Goal: Information Seeking & Learning: Check status

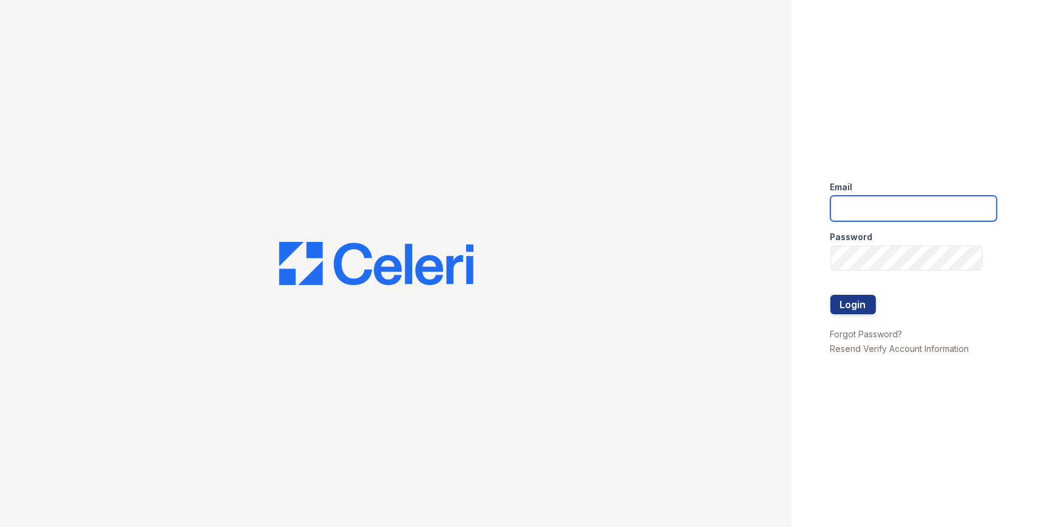
click at [909, 214] on input "email" at bounding box center [914, 209] width 166 height 26
type input "mimi@jaygroupny.com"
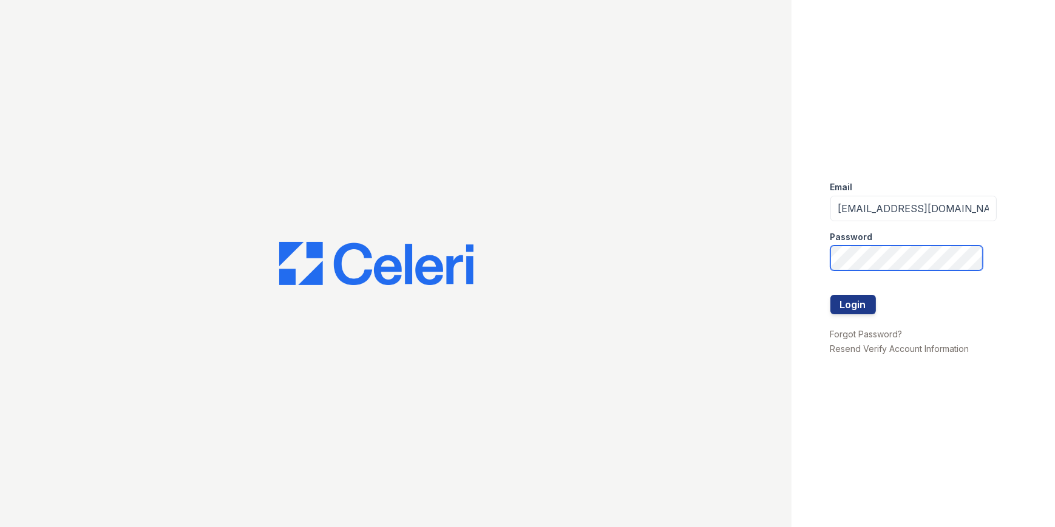
click at [831, 295] on button "Login" at bounding box center [854, 304] width 46 height 19
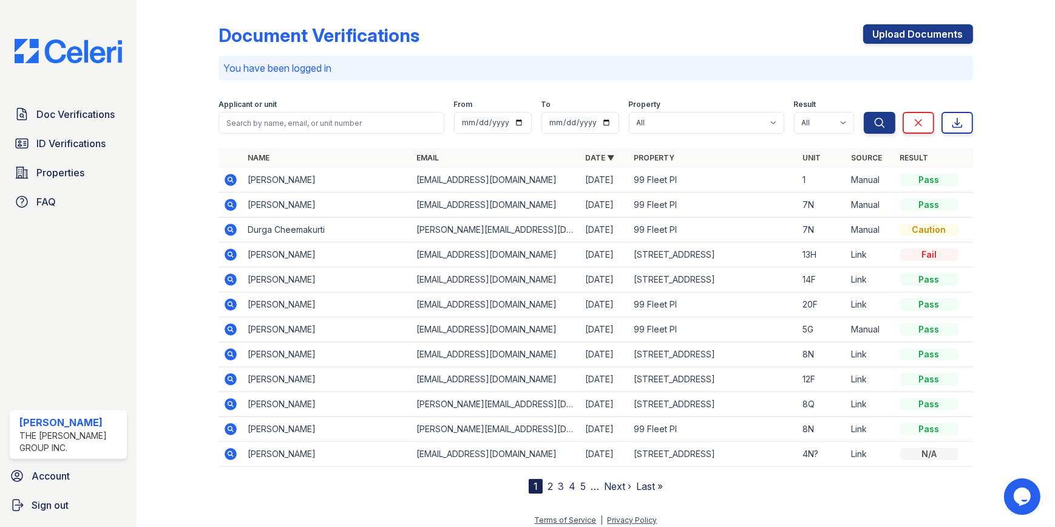
click at [230, 203] on icon at bounding box center [230, 203] width 3 height 3
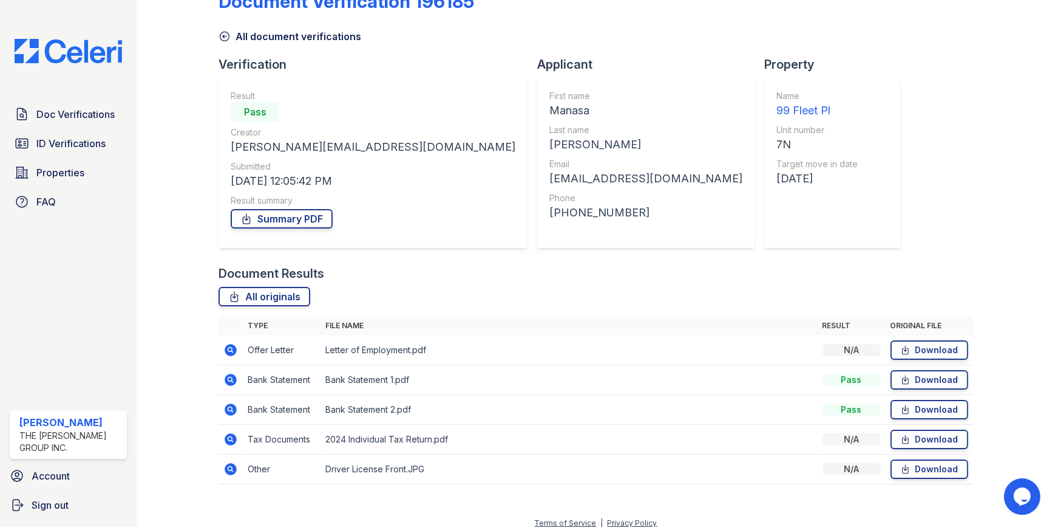
scroll to position [44, 0]
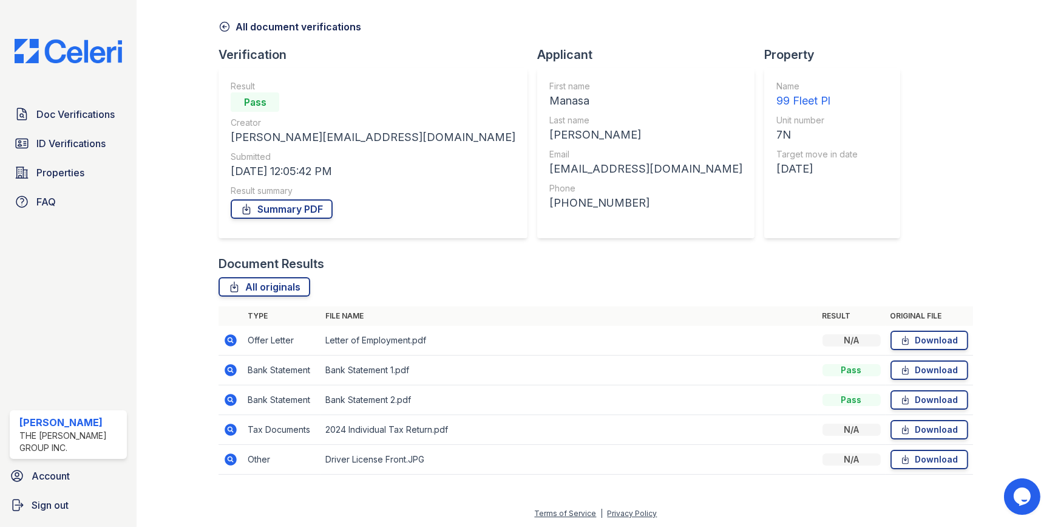
click at [229, 335] on icon at bounding box center [231, 340] width 12 height 12
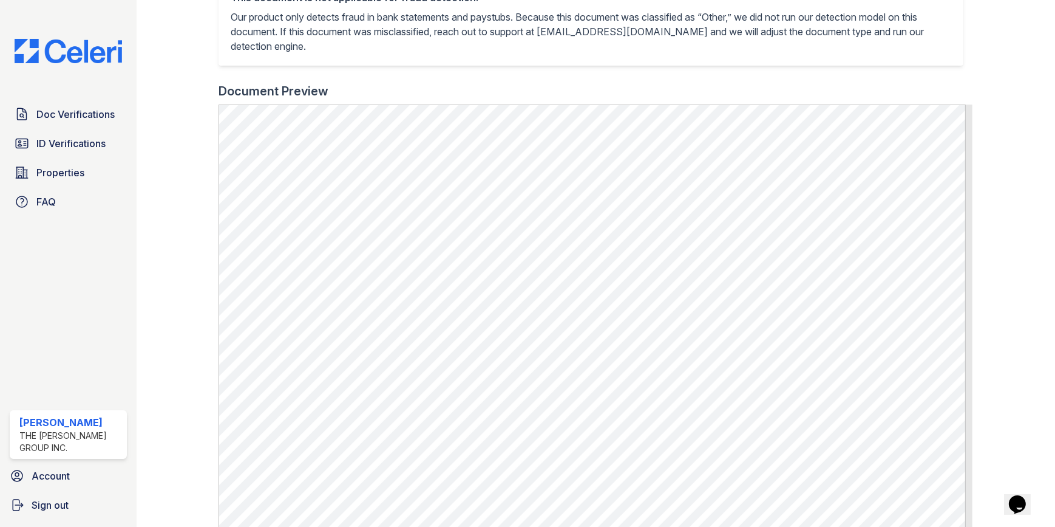
scroll to position [276, 0]
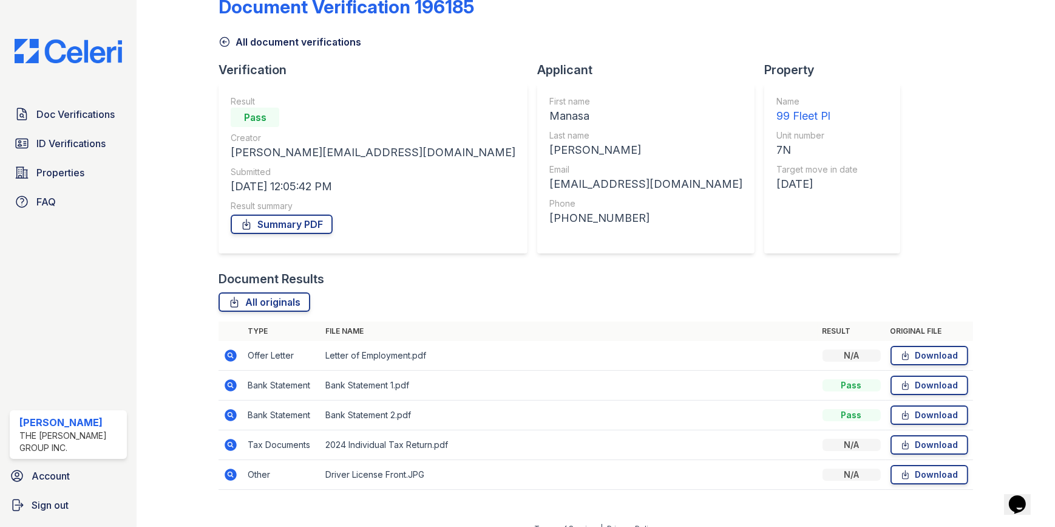
scroll to position [44, 0]
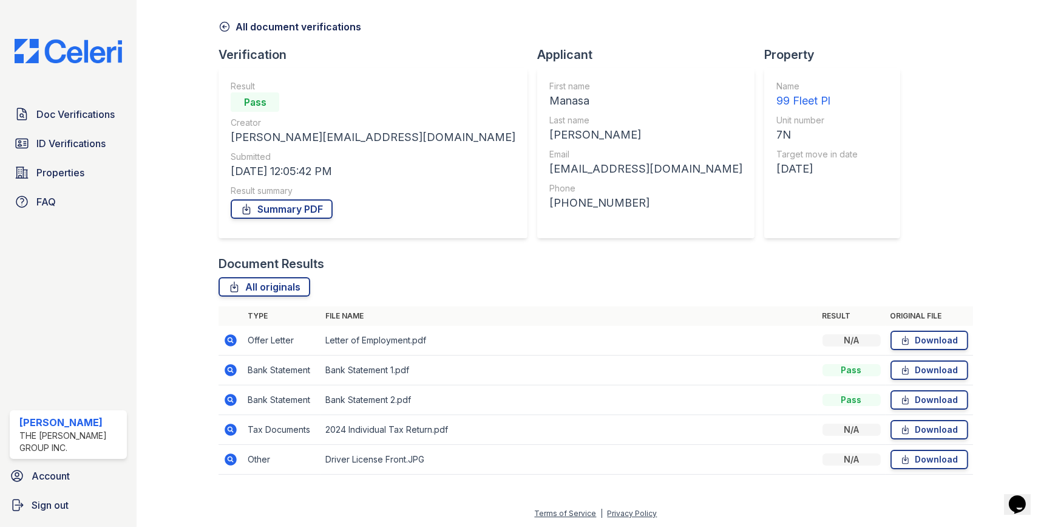
click at [229, 364] on icon at bounding box center [231, 370] width 12 height 12
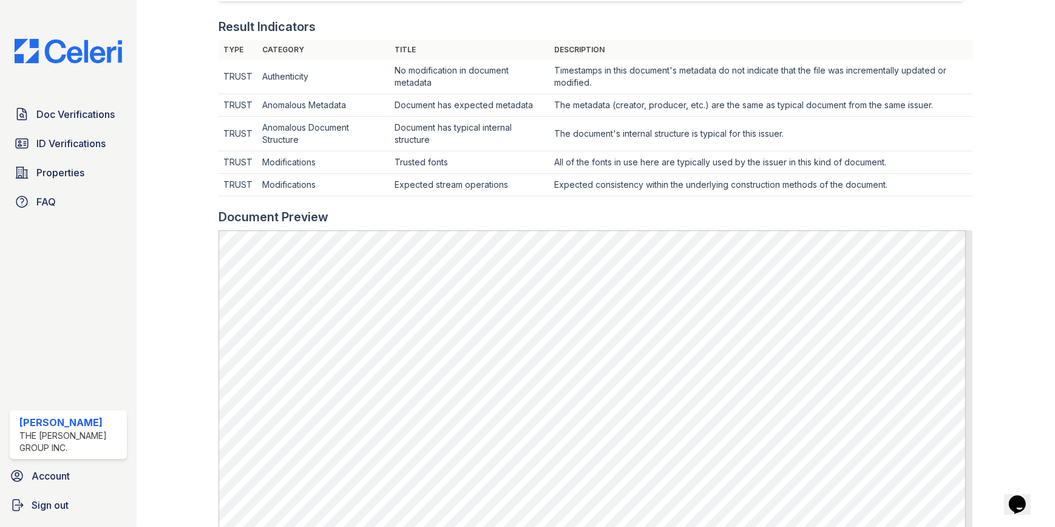
scroll to position [497, 0]
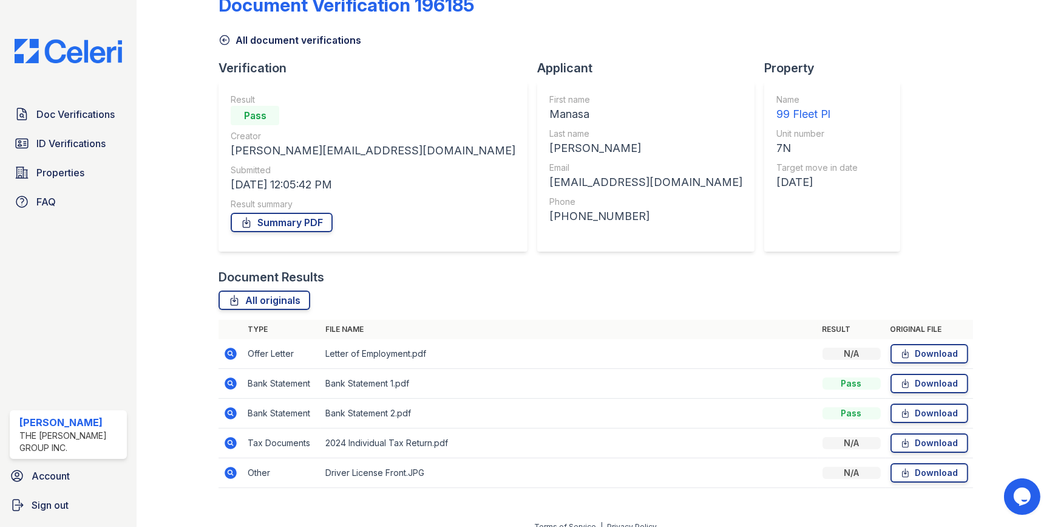
scroll to position [44, 0]
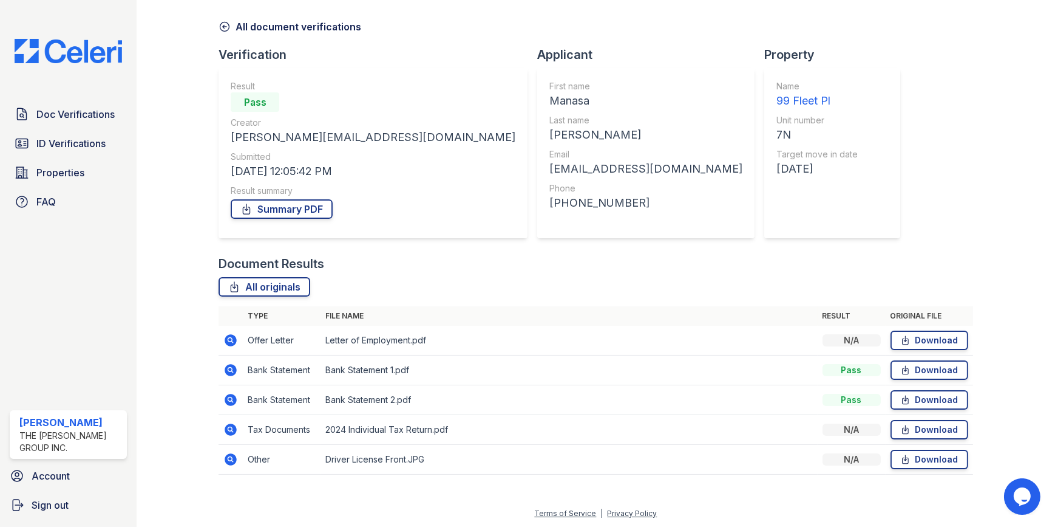
click at [225, 393] on icon at bounding box center [230, 399] width 15 height 15
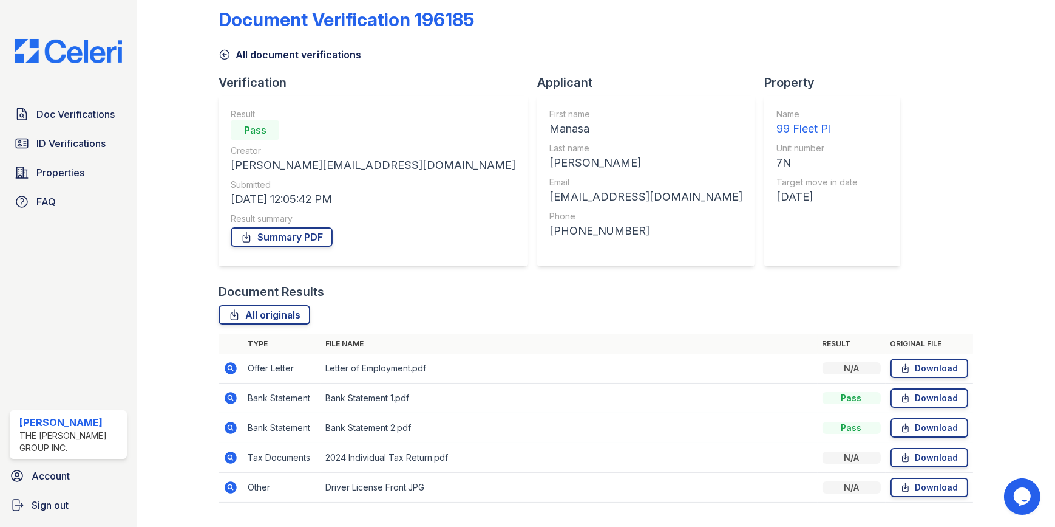
scroll to position [44, 0]
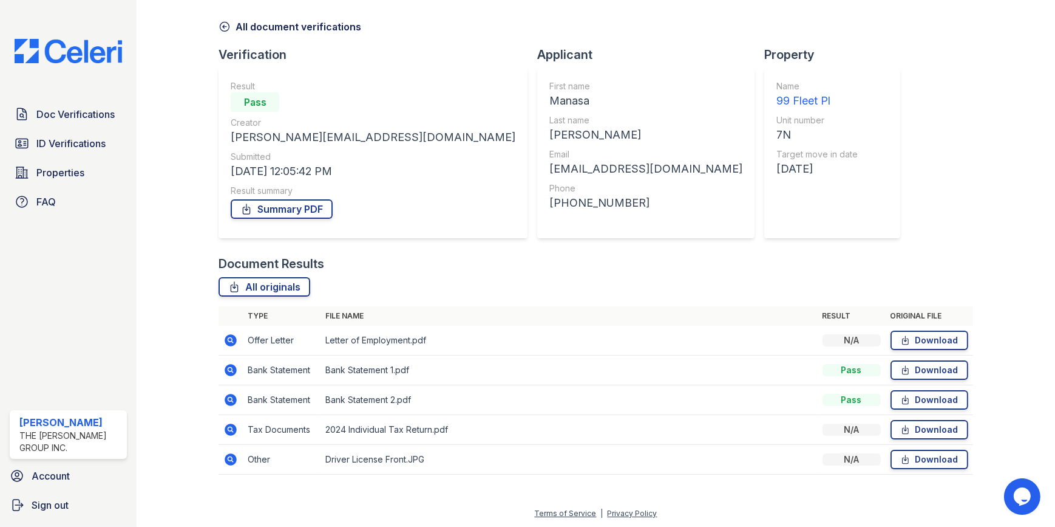
click at [224, 456] on icon at bounding box center [230, 459] width 15 height 15
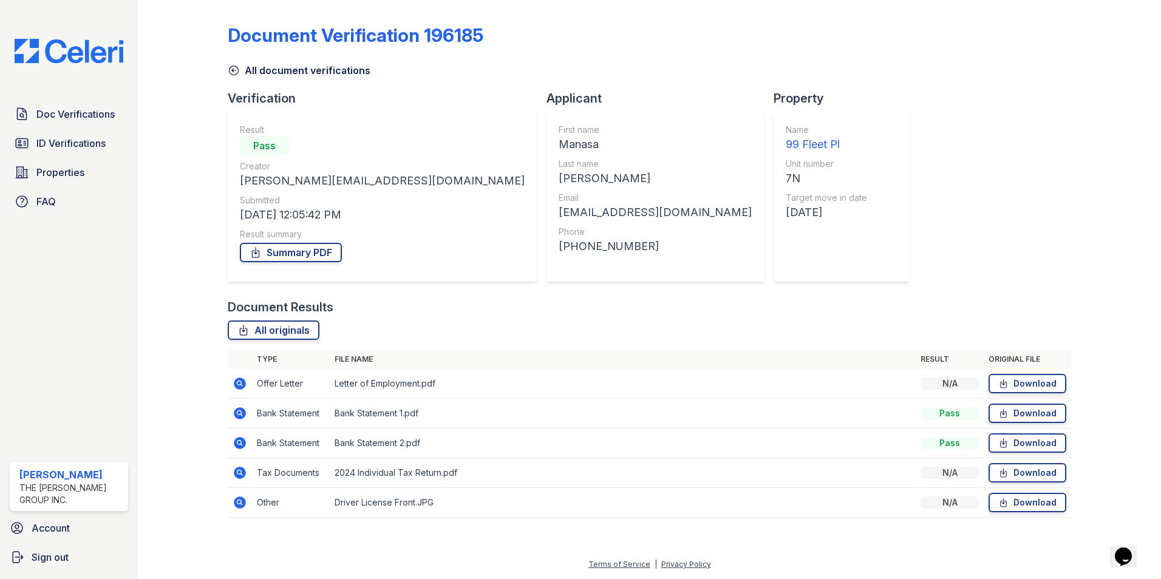
click at [240, 473] on icon at bounding box center [238, 472] width 3 height 3
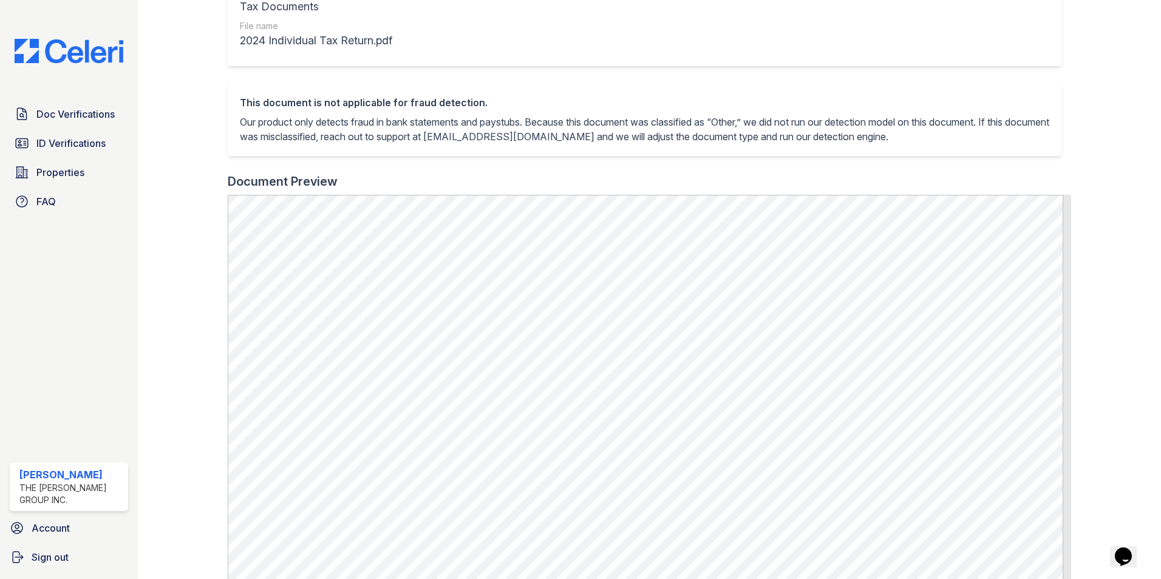
scroll to position [197, 0]
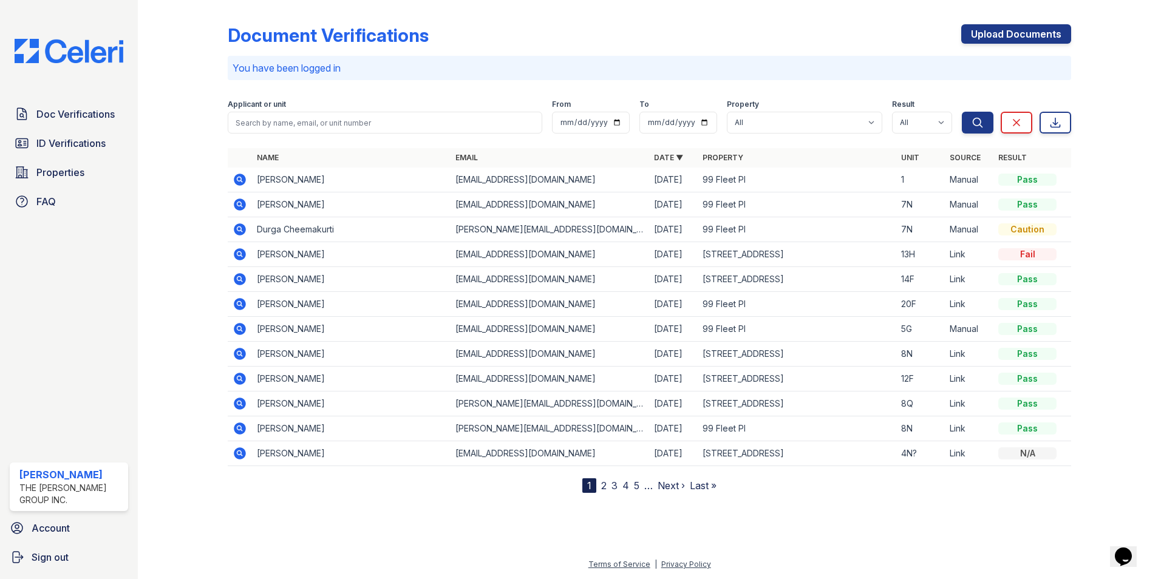
click at [246, 175] on icon at bounding box center [240, 179] width 15 height 15
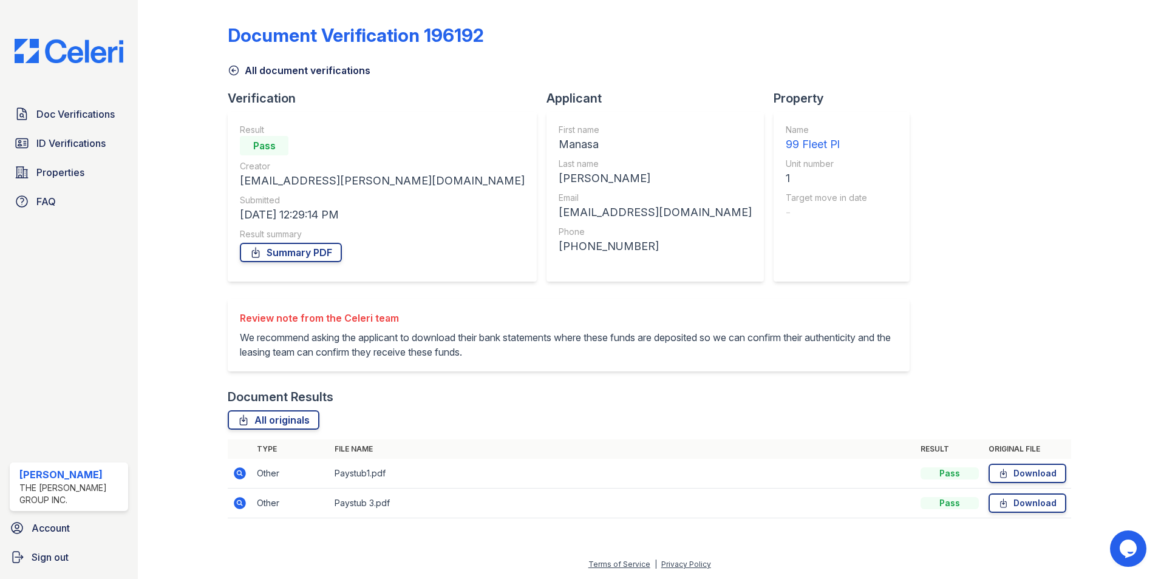
scroll to position [7, 0]
drag, startPoint x: 409, startPoint y: 334, endPoint x: 835, endPoint y: 363, distance: 427.3
click at [835, 363] on div "Document Verification 196192 All document verifications Verification Result Pas…" at bounding box center [650, 268] width 844 height 526
drag, startPoint x: 835, startPoint y: 363, endPoint x: 812, endPoint y: 339, distance: 33.1
click at [812, 339] on div "Document Verification 196192 All document verifications Verification Result Pas…" at bounding box center [650, 268] width 844 height 526
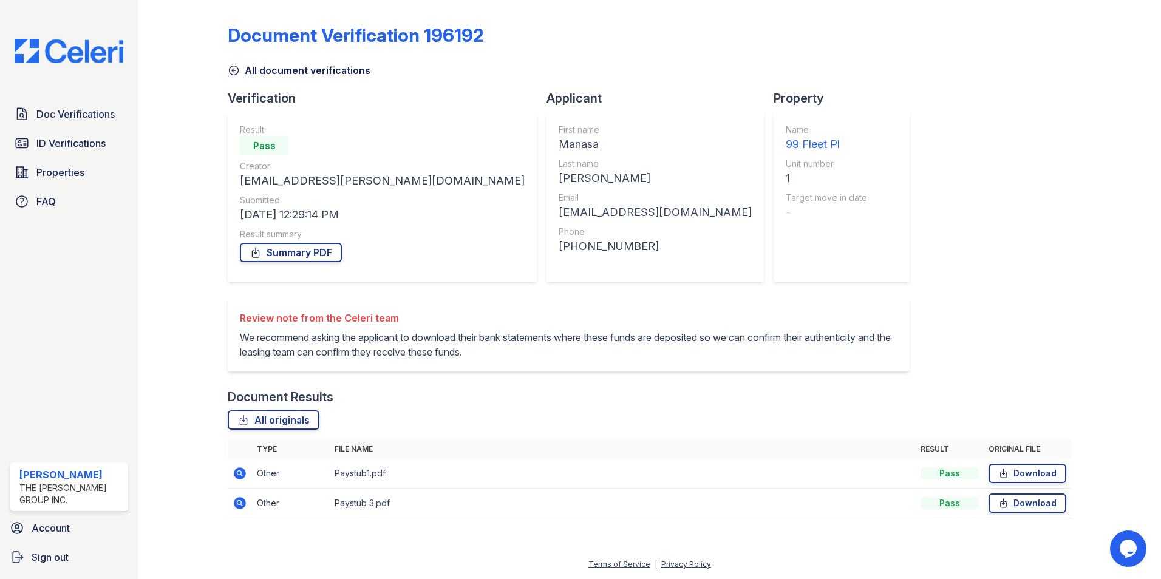
click at [246, 508] on icon at bounding box center [240, 503] width 15 height 15
click at [236, 508] on icon at bounding box center [240, 503] width 12 height 12
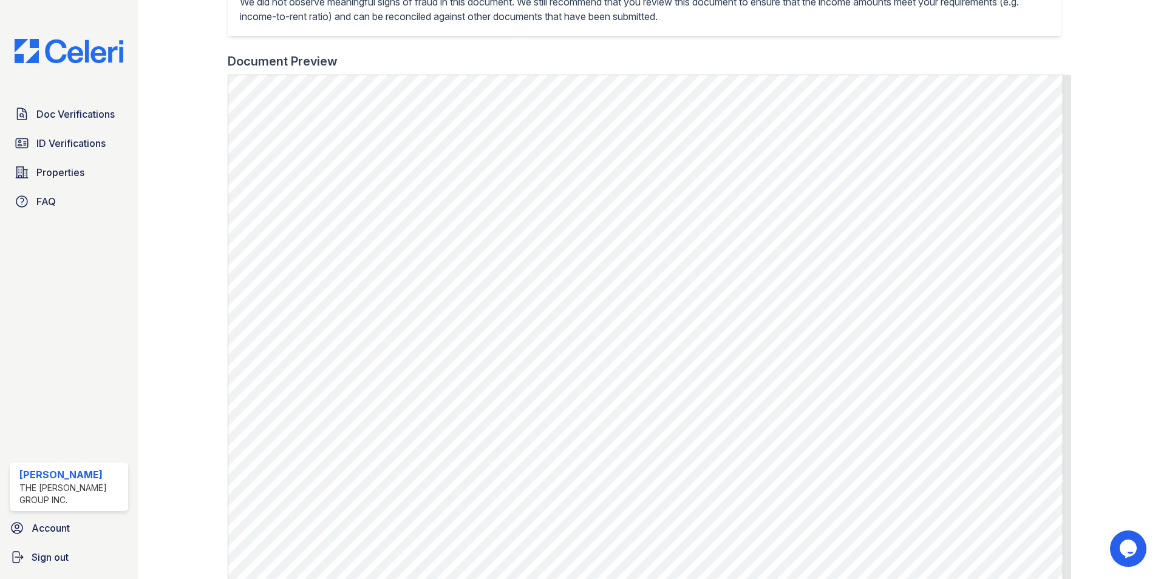
scroll to position [318, 0]
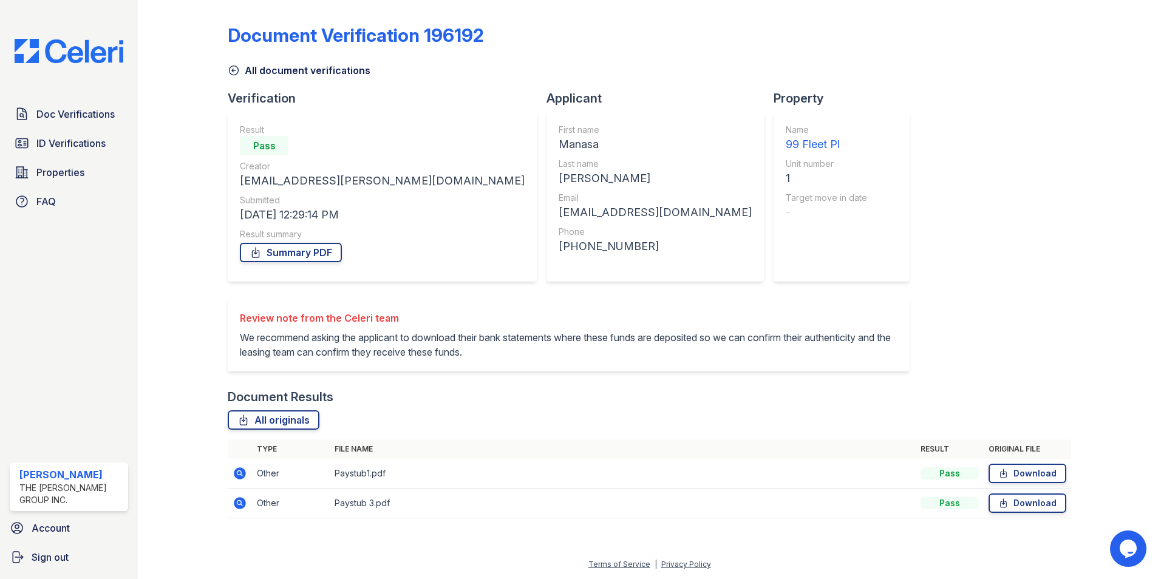
click at [234, 477] on td at bounding box center [240, 474] width 24 height 30
click at [245, 481] on icon at bounding box center [240, 473] width 15 height 15
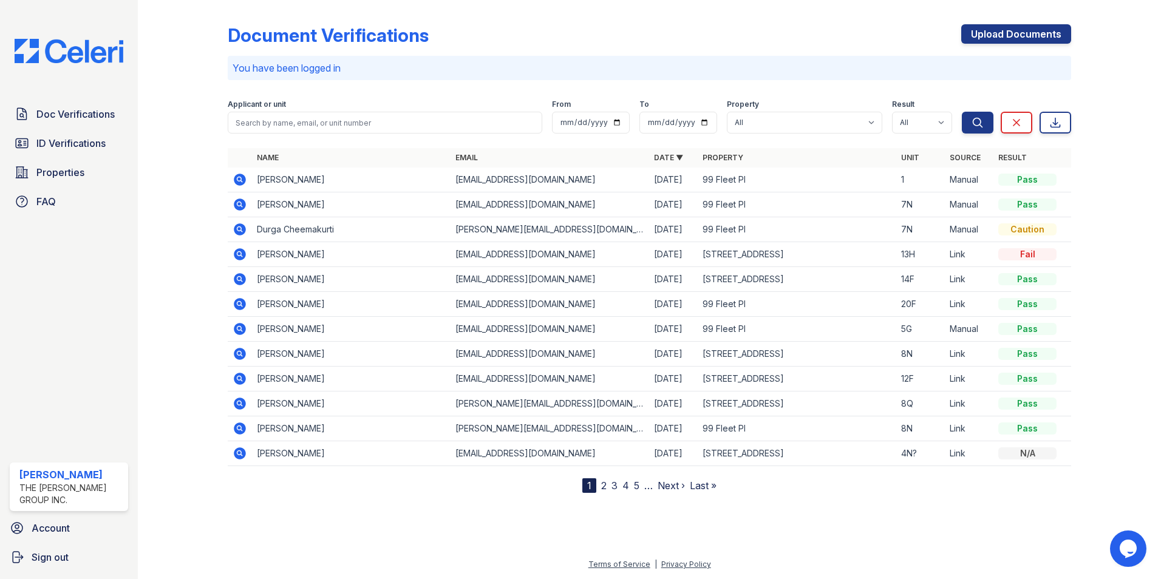
click at [240, 229] on icon at bounding box center [238, 228] width 3 height 3
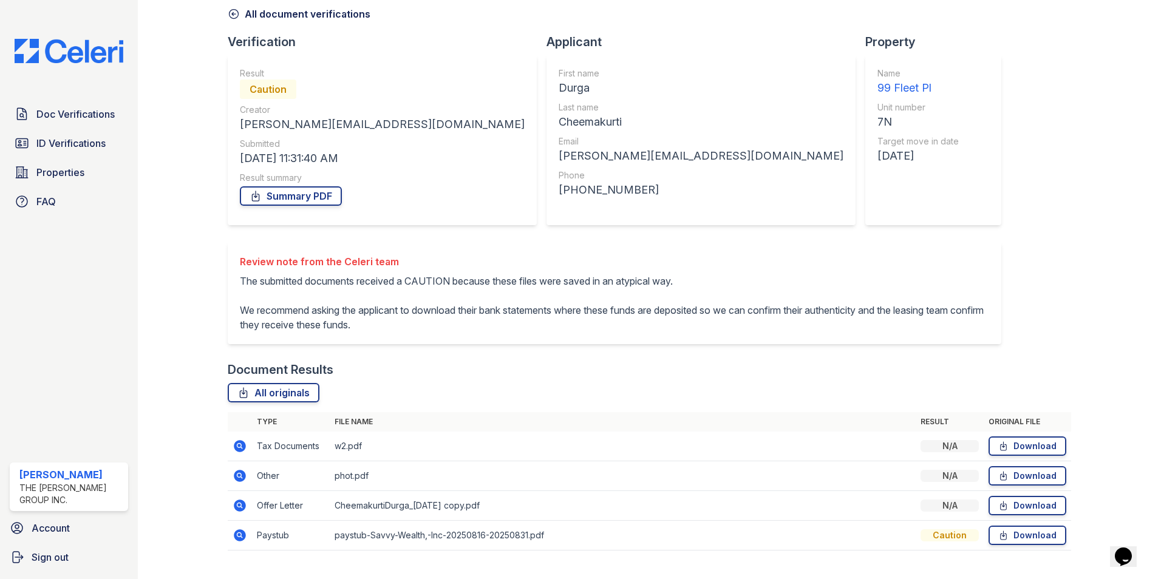
scroll to position [96, 0]
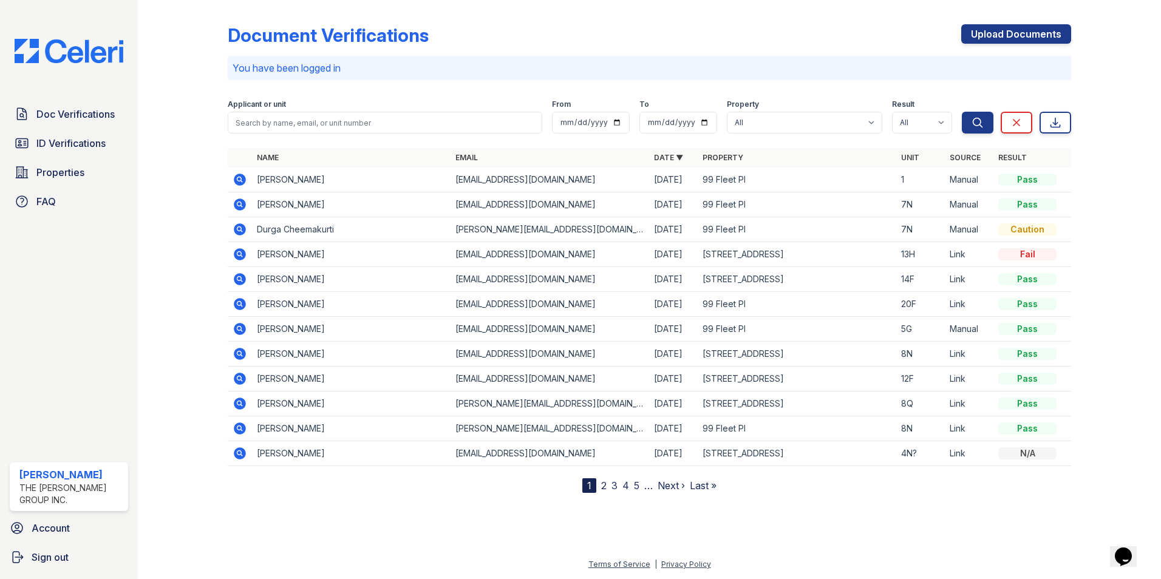
click at [238, 229] on icon at bounding box center [238, 228] width 3 height 3
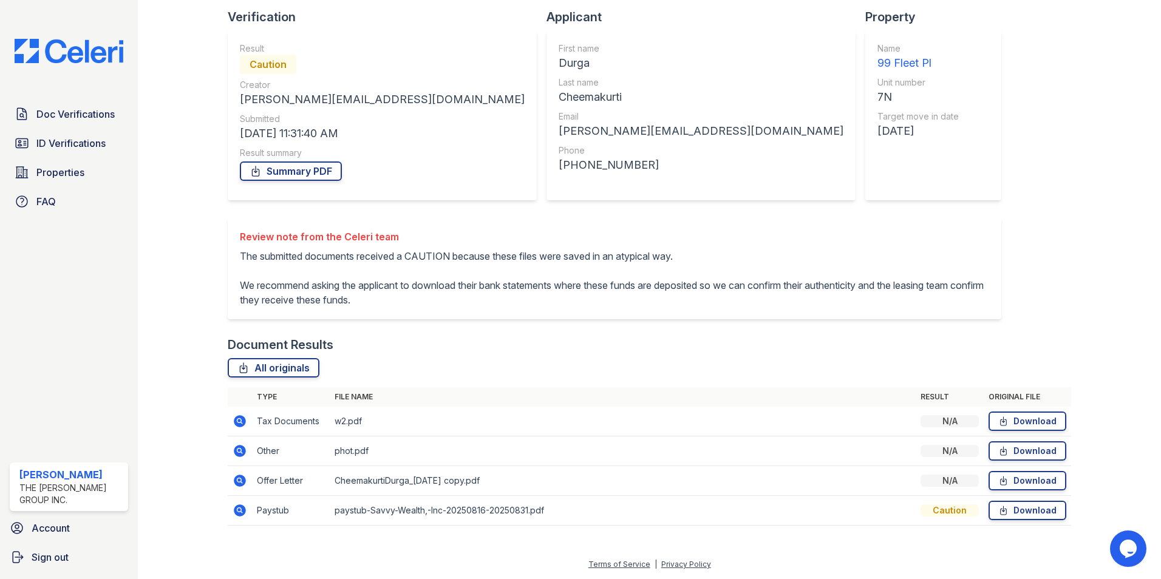
click at [237, 484] on icon at bounding box center [240, 481] width 12 height 12
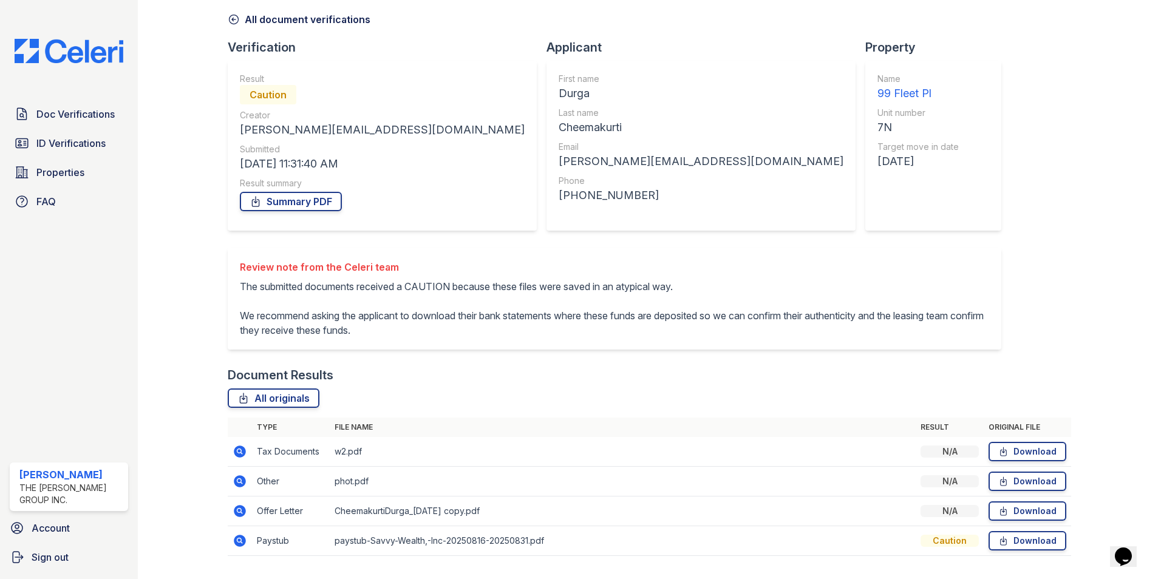
scroll to position [96, 0]
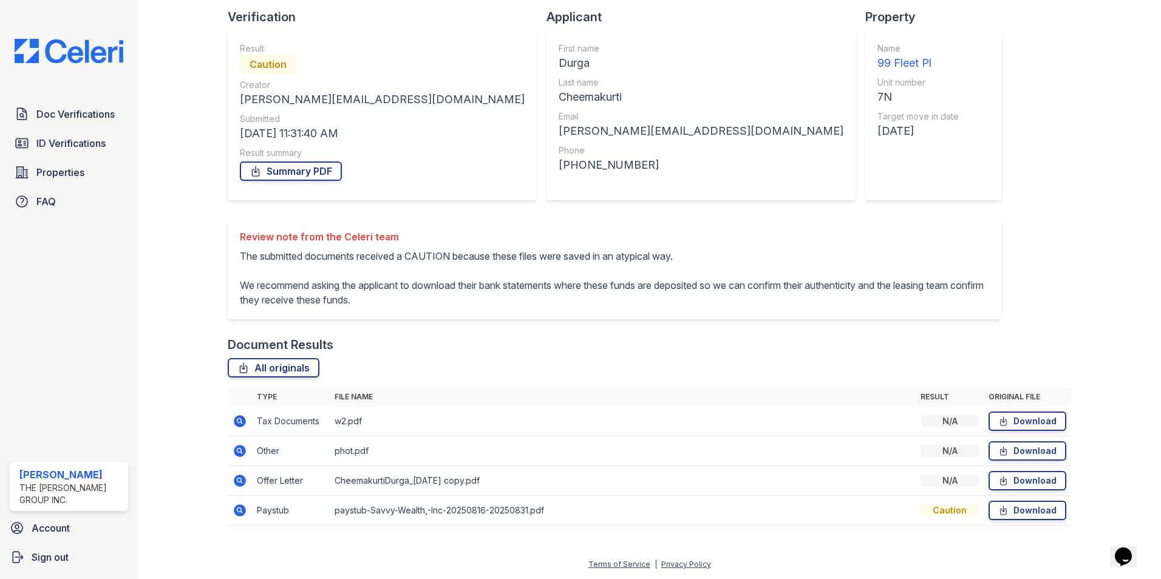
click at [233, 477] on td at bounding box center [240, 481] width 24 height 30
click at [236, 479] on icon at bounding box center [240, 481] width 12 height 12
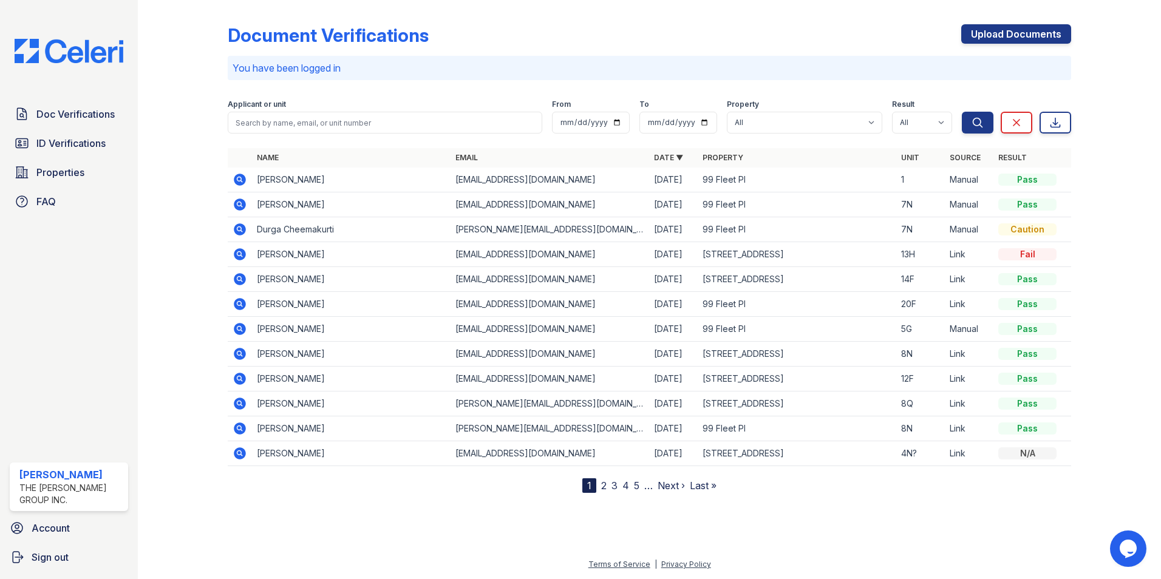
click at [237, 205] on icon at bounding box center [240, 205] width 12 height 12
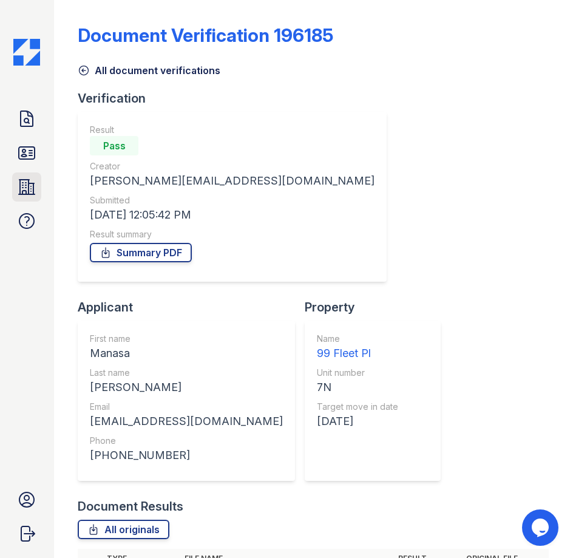
click at [31, 185] on icon at bounding box center [26, 186] width 19 height 19
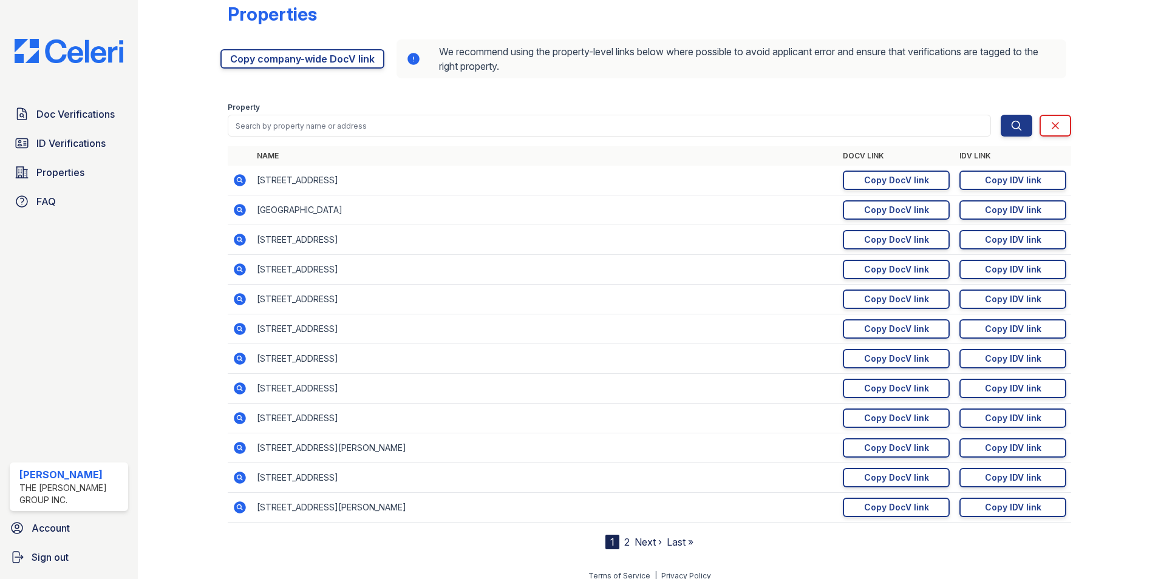
scroll to position [33, 0]
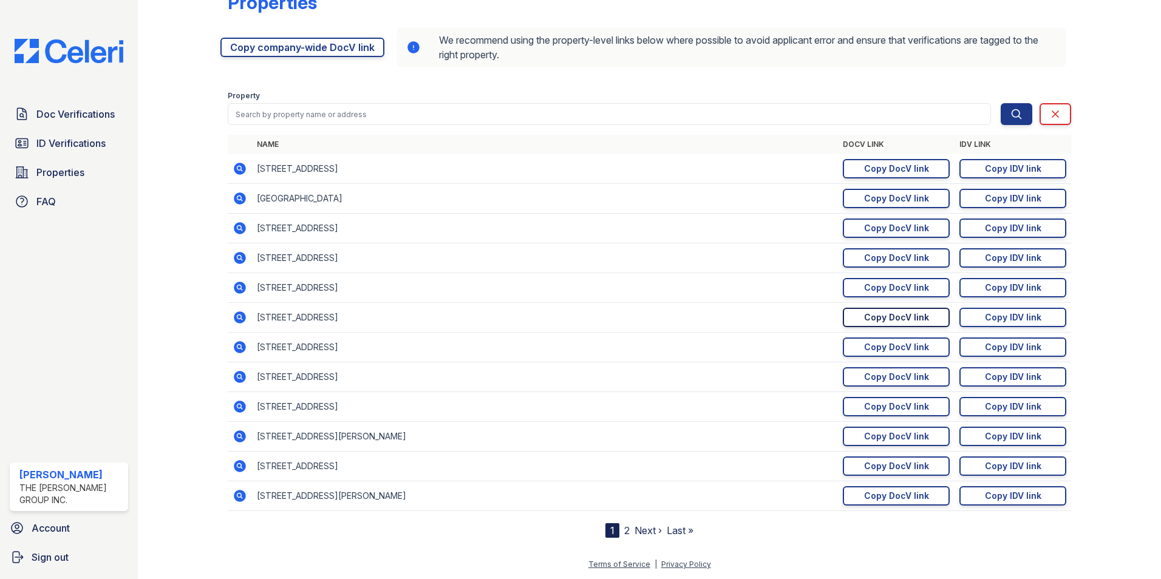
drag, startPoint x: 900, startPoint y: 315, endPoint x: 889, endPoint y: 318, distance: 11.3
click at [900, 315] on div "Copy DocV link" at bounding box center [896, 318] width 65 height 12
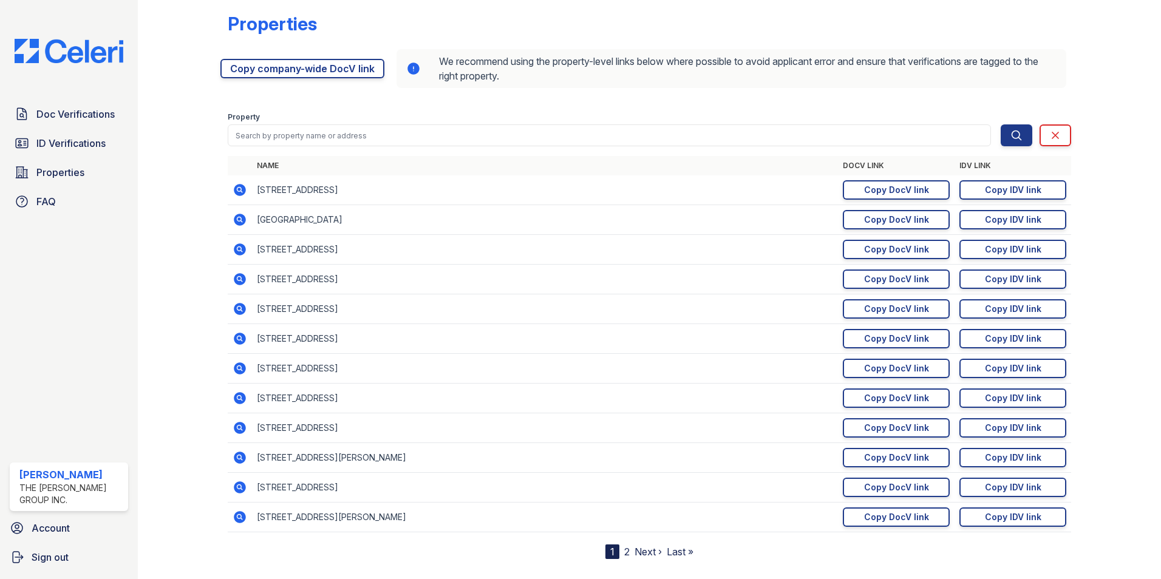
scroll to position [0, 0]
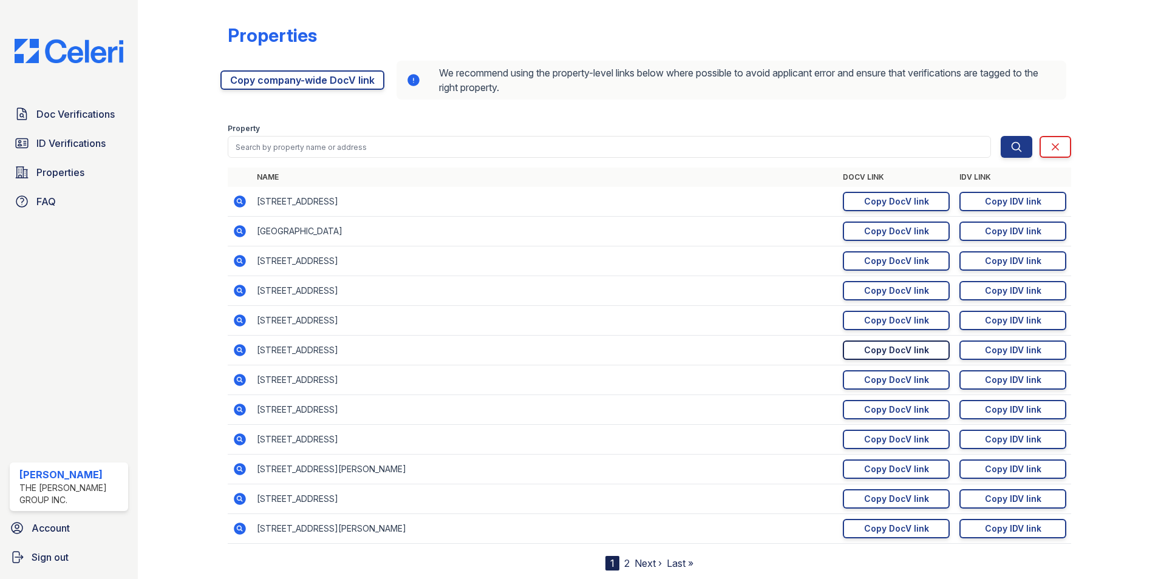
click at [864, 349] on div "Copy DocV link" at bounding box center [896, 350] width 65 height 12
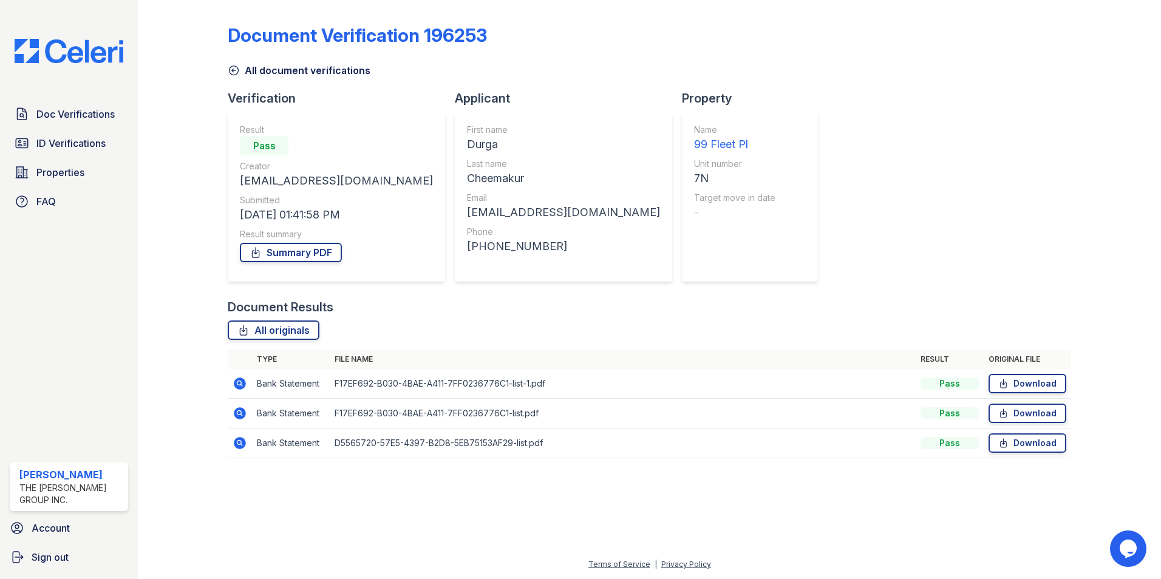
click at [240, 442] on icon at bounding box center [240, 443] width 15 height 15
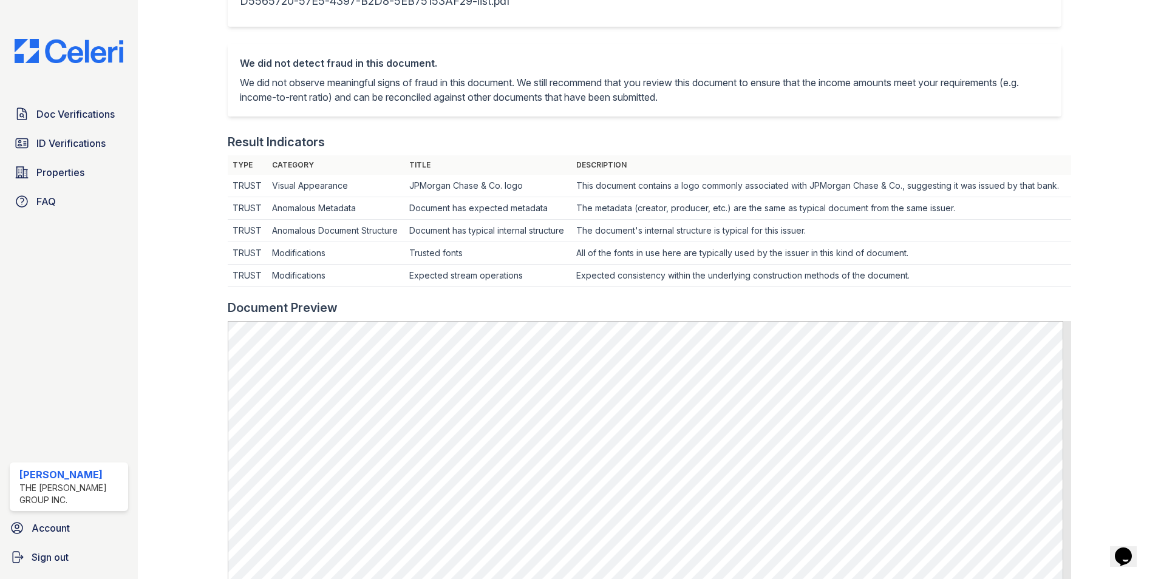
scroll to position [547, 0]
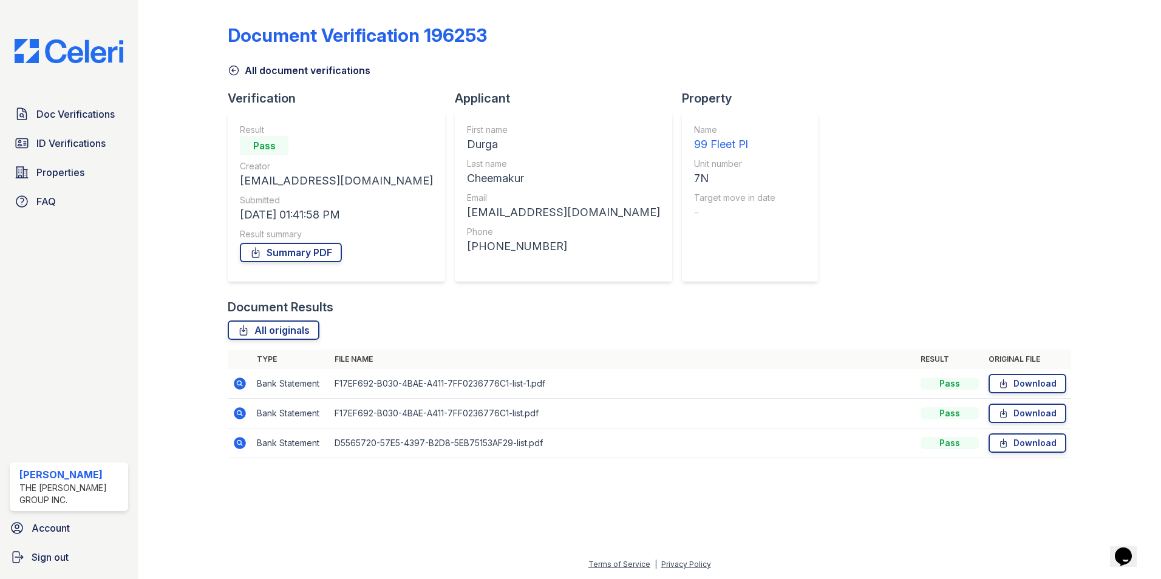
click at [244, 414] on icon at bounding box center [240, 414] width 12 height 12
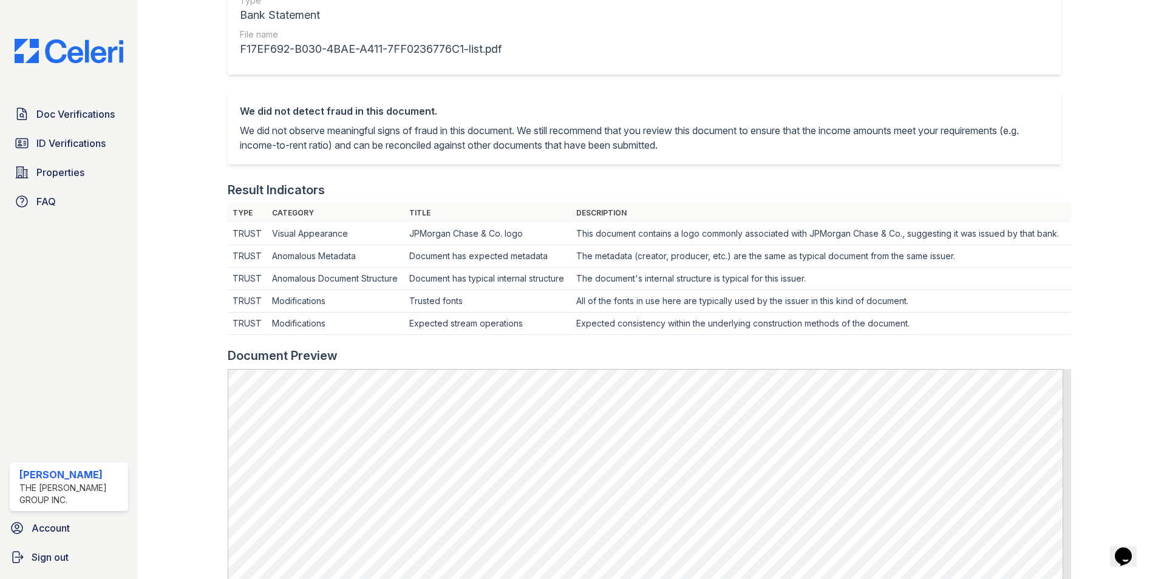
scroll to position [61, 0]
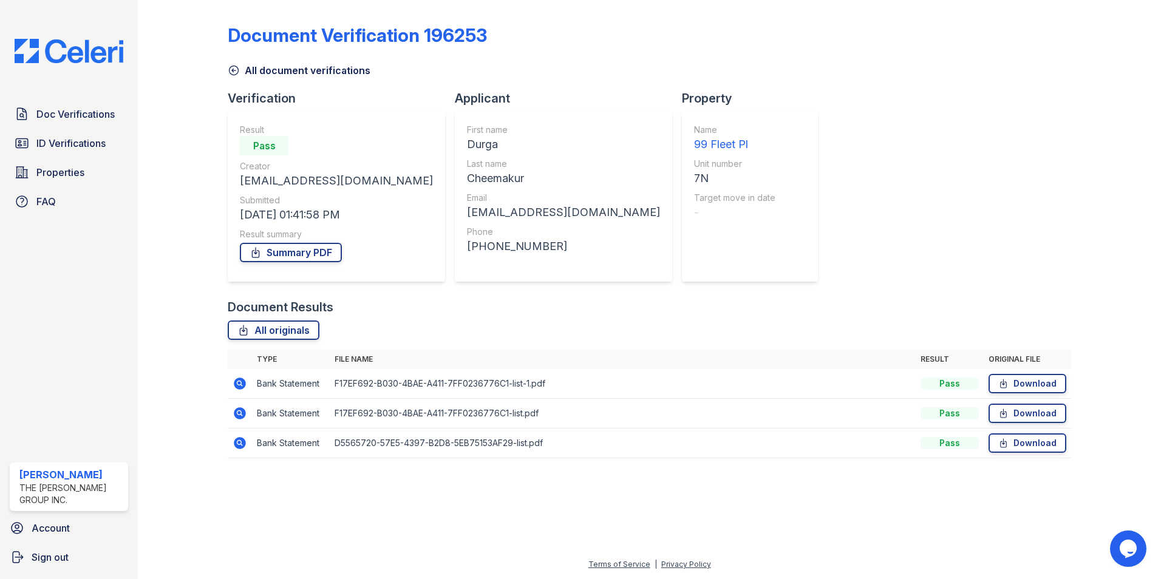
click at [237, 444] on icon at bounding box center [240, 443] width 12 height 12
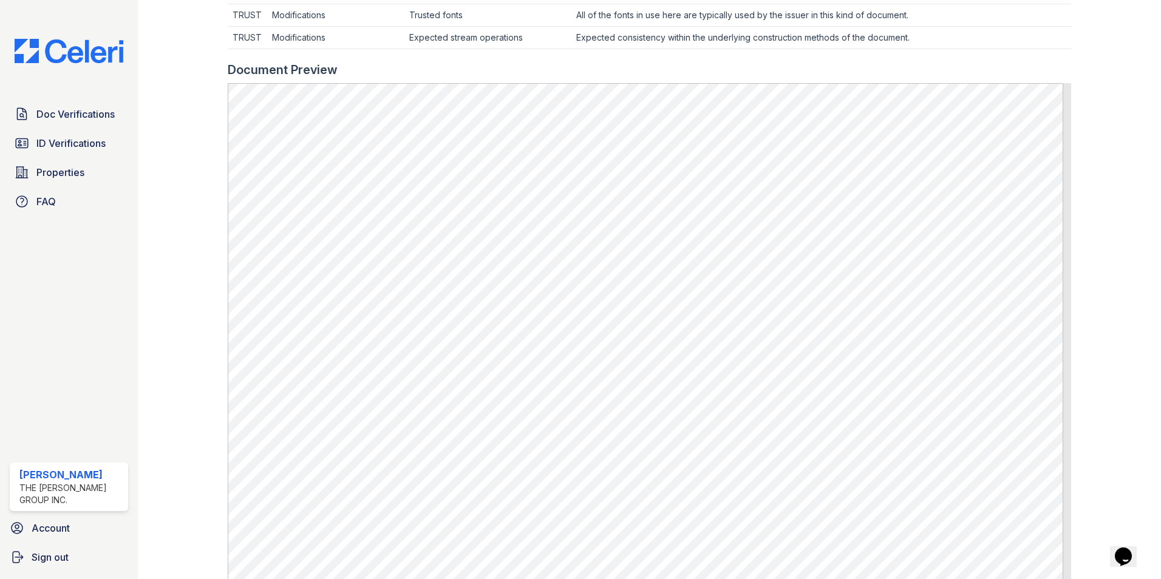
scroll to position [486, 0]
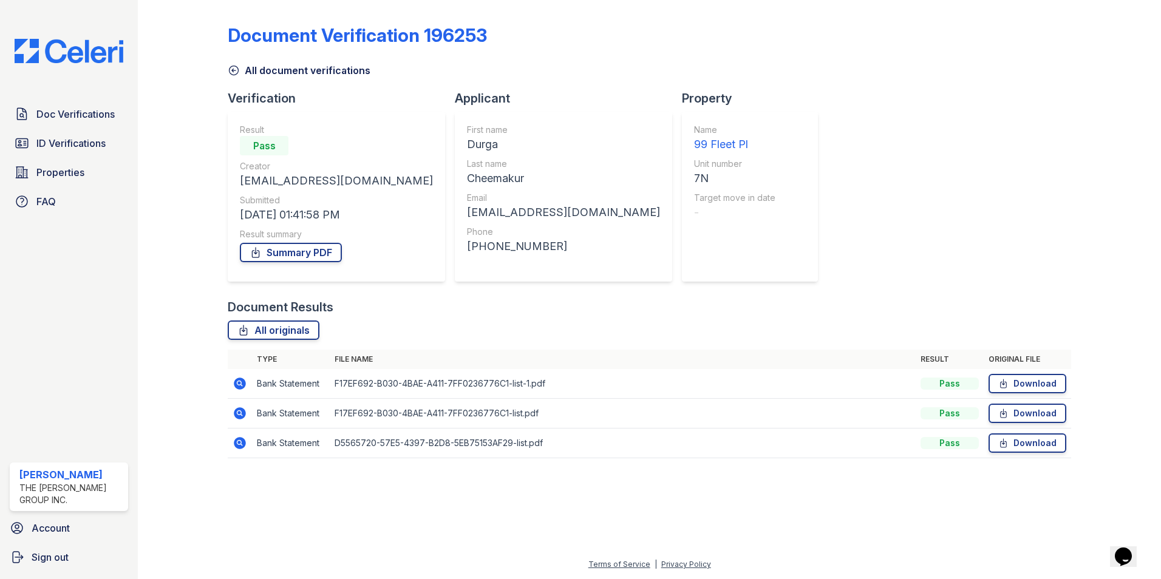
drag, startPoint x: 240, startPoint y: 401, endPoint x: 245, endPoint y: 412, distance: 12.2
click at [241, 405] on td at bounding box center [240, 414] width 24 height 30
click at [241, 437] on icon at bounding box center [240, 443] width 15 height 15
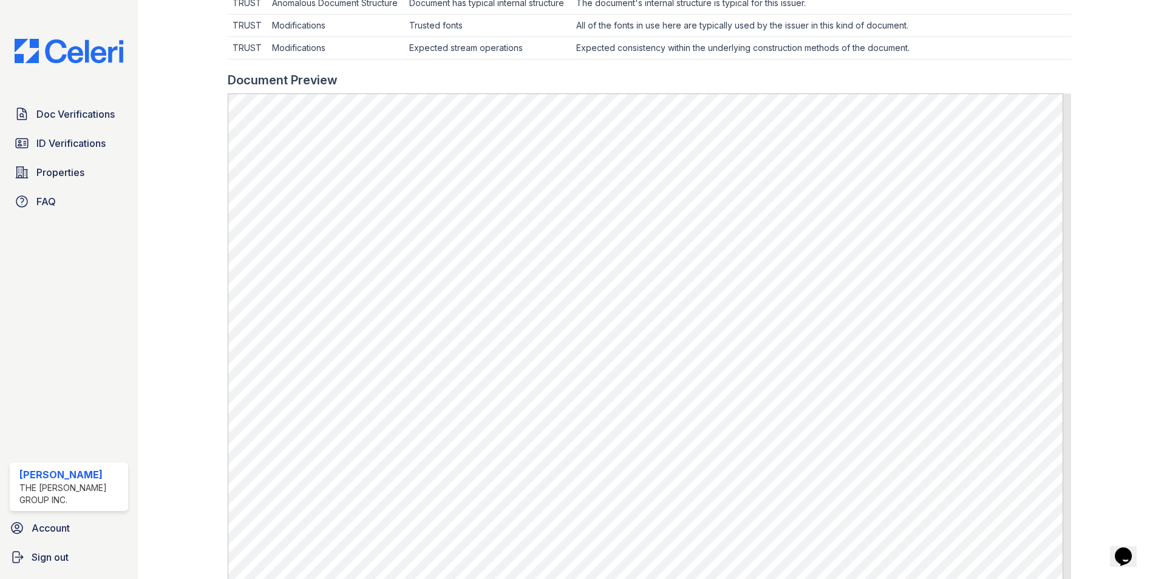
scroll to position [630, 0]
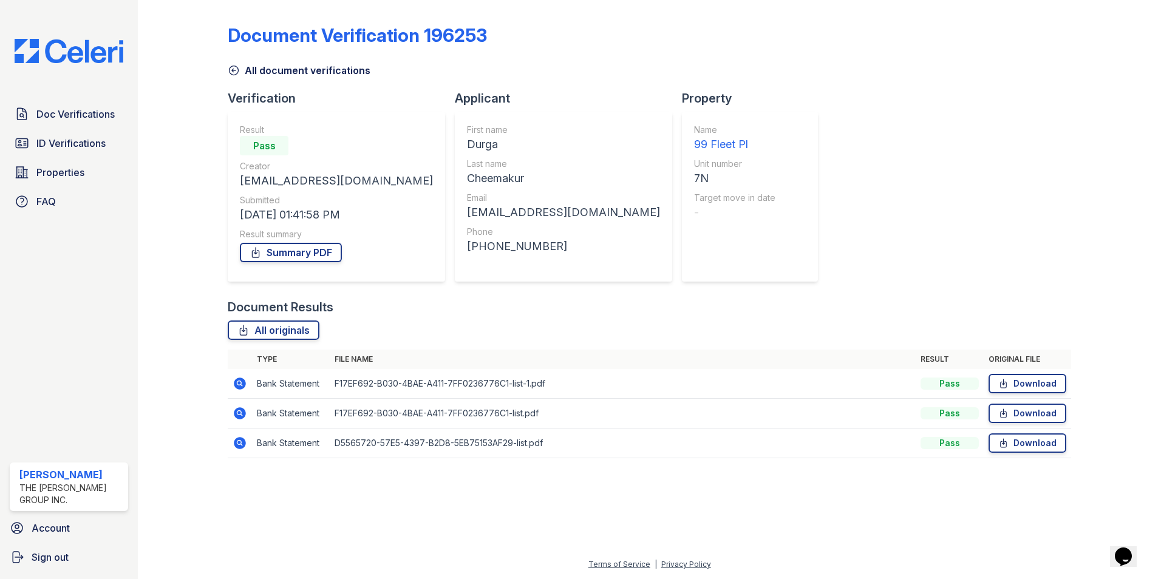
click at [236, 415] on icon at bounding box center [240, 414] width 12 height 12
click at [236, 384] on icon at bounding box center [240, 384] width 12 height 12
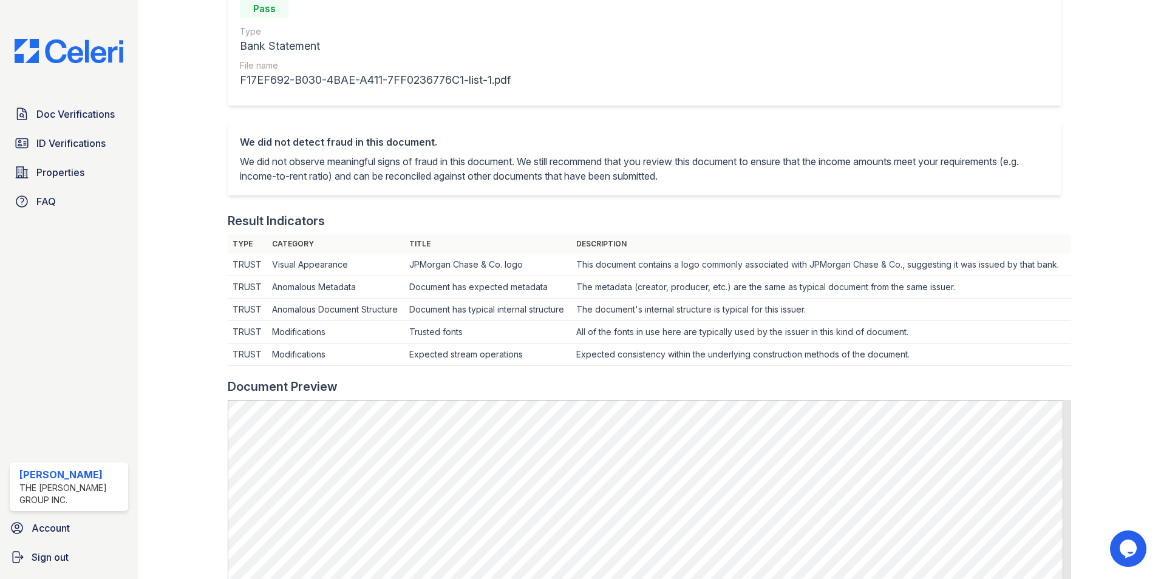
scroll to position [304, 0]
